Goal: Information Seeking & Learning: Check status

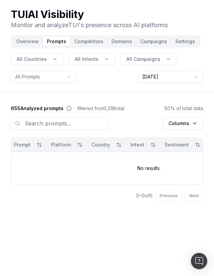
click at [180, 73] on html "TUI AI Visibility Monitor and analyze TUI 's presence across AI platforms Overv…" at bounding box center [107, 138] width 214 height 276
click at [186, 78] on html "TUI AI Visibility Monitor and analyze TUI 's presence across AI platforms Overv…" at bounding box center [107, 138] width 214 height 276
click at [177, 77] on html "TUI AI Visibility Monitor and analyze TUI 's presence across AI platforms Overv…" at bounding box center [107, 138] width 214 height 276
click at [154, 123] on div "Columns" at bounding box center [107, 125] width 192 height 26
click at [180, 77] on html "TUI AI Visibility Monitor and analyze TUI 's presence across AI platforms Overv…" at bounding box center [107, 138] width 214 height 276
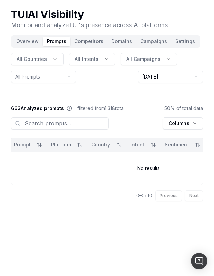
click at [180, 77] on html "TUI AI Visibility Monitor and analyze TUI 's presence across AI platforms Overv…" at bounding box center [107, 138] width 214 height 276
click at [175, 75] on html "TUI AI Visibility Monitor and analyze TUI 's presence across AI platforms Overv…" at bounding box center [107, 138] width 214 height 276
click at [30, 42] on button "Overview" at bounding box center [27, 42] width 31 height 10
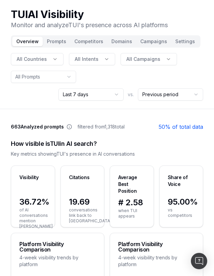
click at [58, 44] on button "Prompts" at bounding box center [57, 42] width 28 height 10
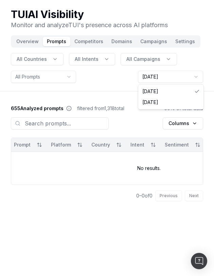
click at [195, 76] on html "TUI AI Visibility Monitor and analyze TUI 's presence across AI platforms Overv…" at bounding box center [107, 138] width 214 height 276
